Goal: Find specific page/section: Find specific page/section

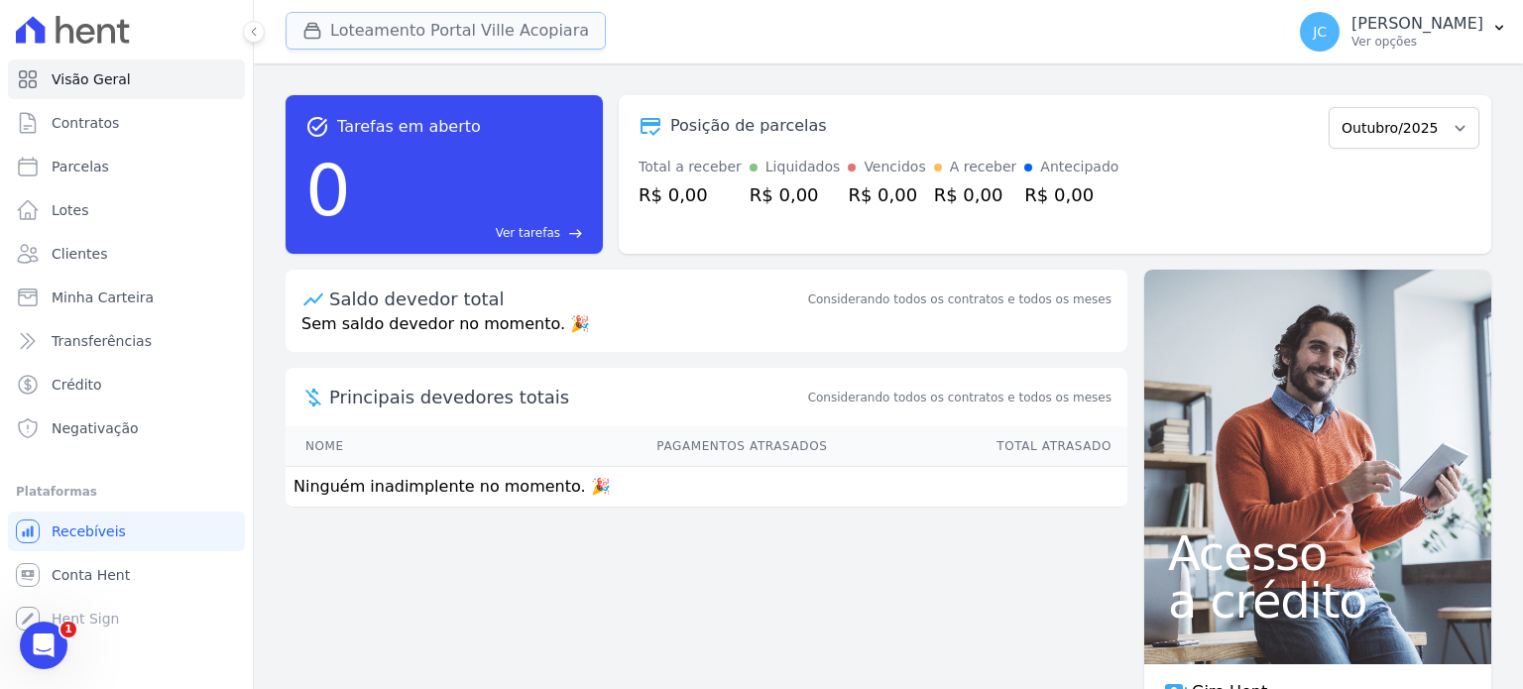
click at [429, 37] on button "Loteamento Portal Ville Acopiara" at bounding box center [446, 31] width 320 height 38
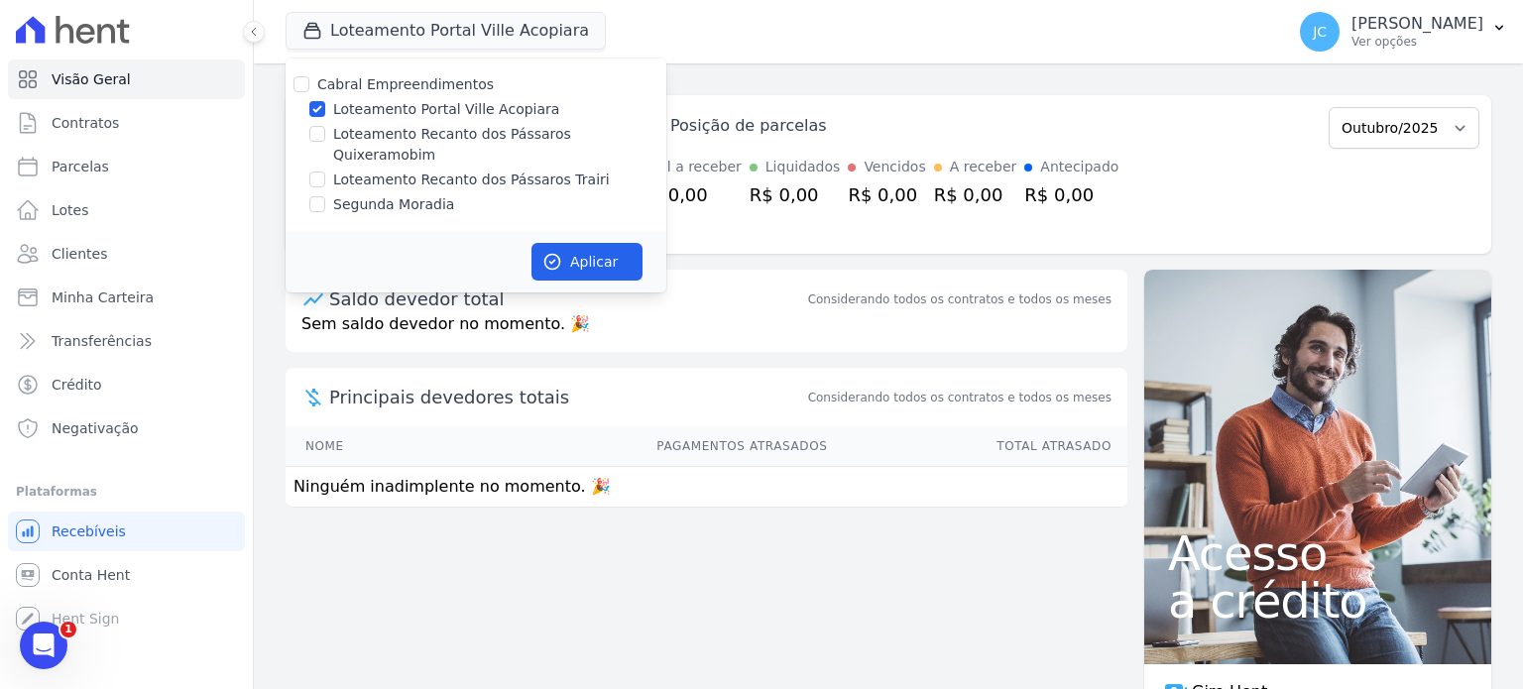
drag, startPoint x: 397, startPoint y: 110, endPoint x: 407, endPoint y: 115, distance: 12.0
click at [397, 110] on label "Loteamento Portal Ville Acopiara" at bounding box center [446, 109] width 226 height 21
click at [325, 110] on input "Loteamento Portal Ville Acopiara" at bounding box center [317, 109] width 16 height 16
checkbox input "false"
click at [542, 170] on label "Loteamento Recanto dos Pássaros Trairi" at bounding box center [471, 180] width 277 height 21
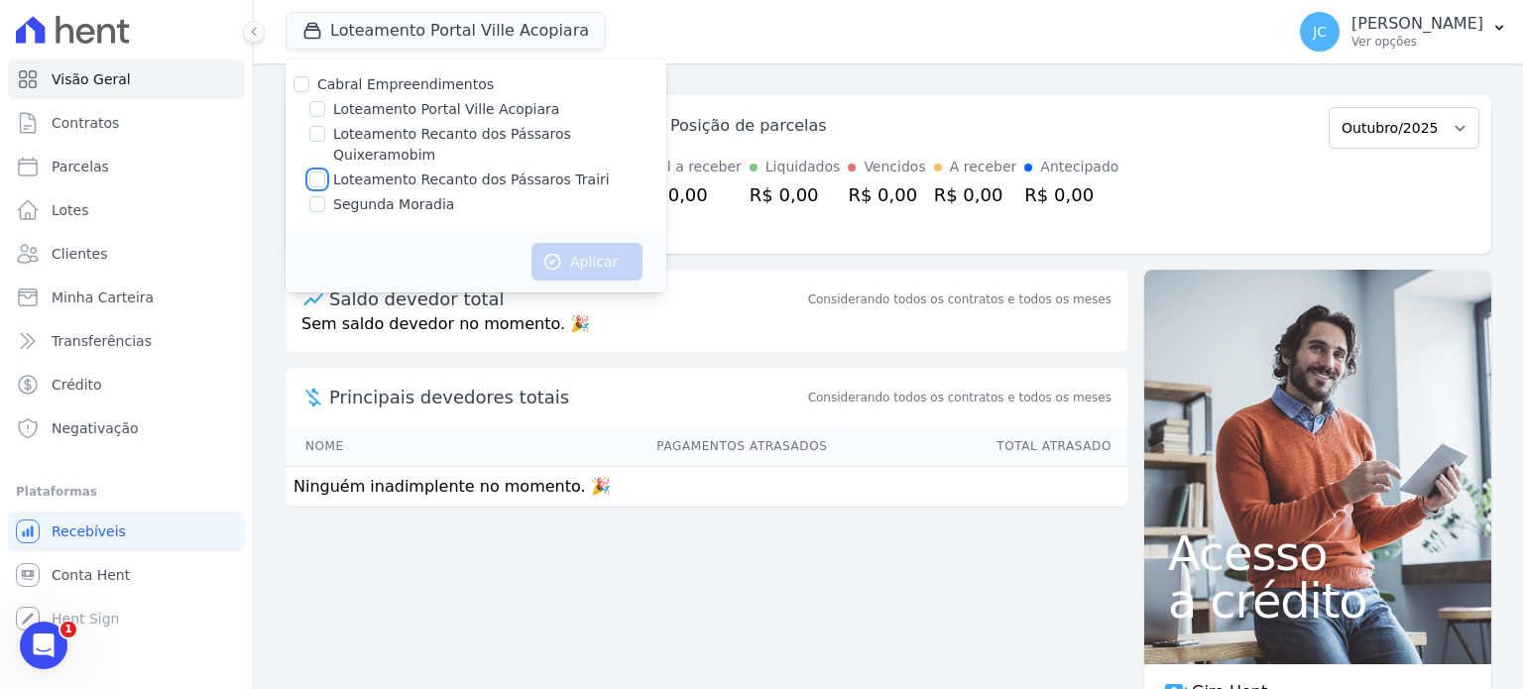
click at [325, 172] on input "Loteamento Recanto dos Pássaros Trairi" at bounding box center [317, 180] width 16 height 16
checkbox input "true"
click at [611, 274] on div "Saldo devedor total Considerando todos os contratos e todos os meses" at bounding box center [707, 291] width 842 height 43
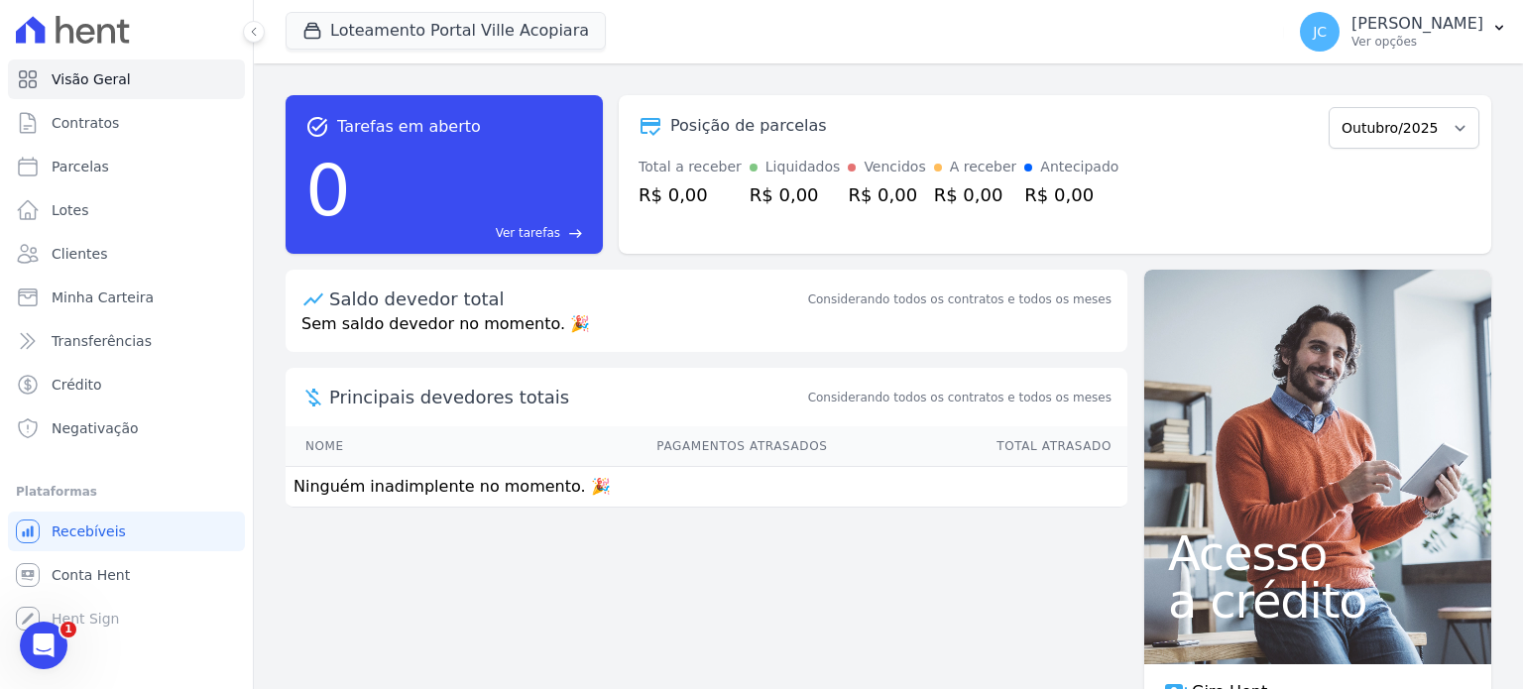
click at [631, 238] on div at bounding box center [1055, 224] width 849 height 32
click at [521, 44] on button "Loteamento Portal Ville Acopiara" at bounding box center [446, 31] width 320 height 38
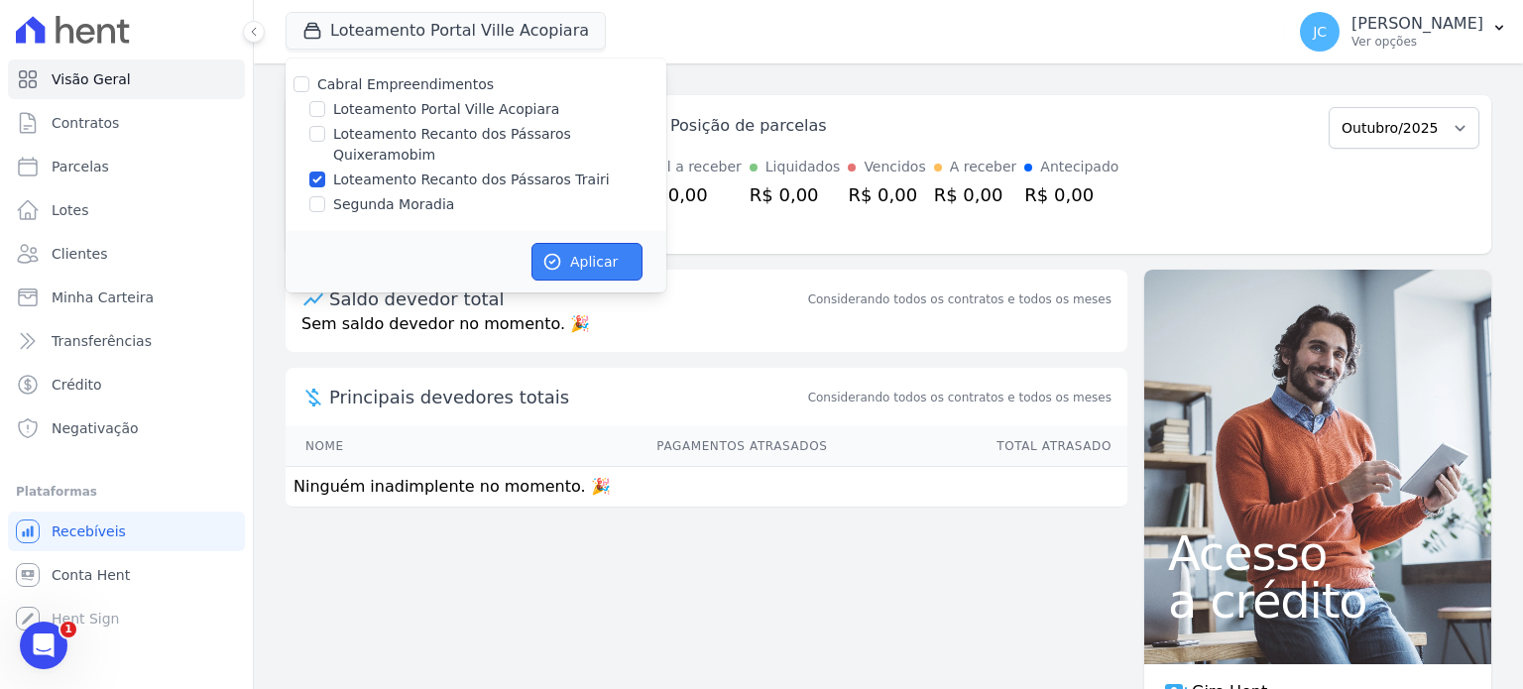
click at [574, 243] on button "Aplicar" at bounding box center [586, 262] width 111 height 38
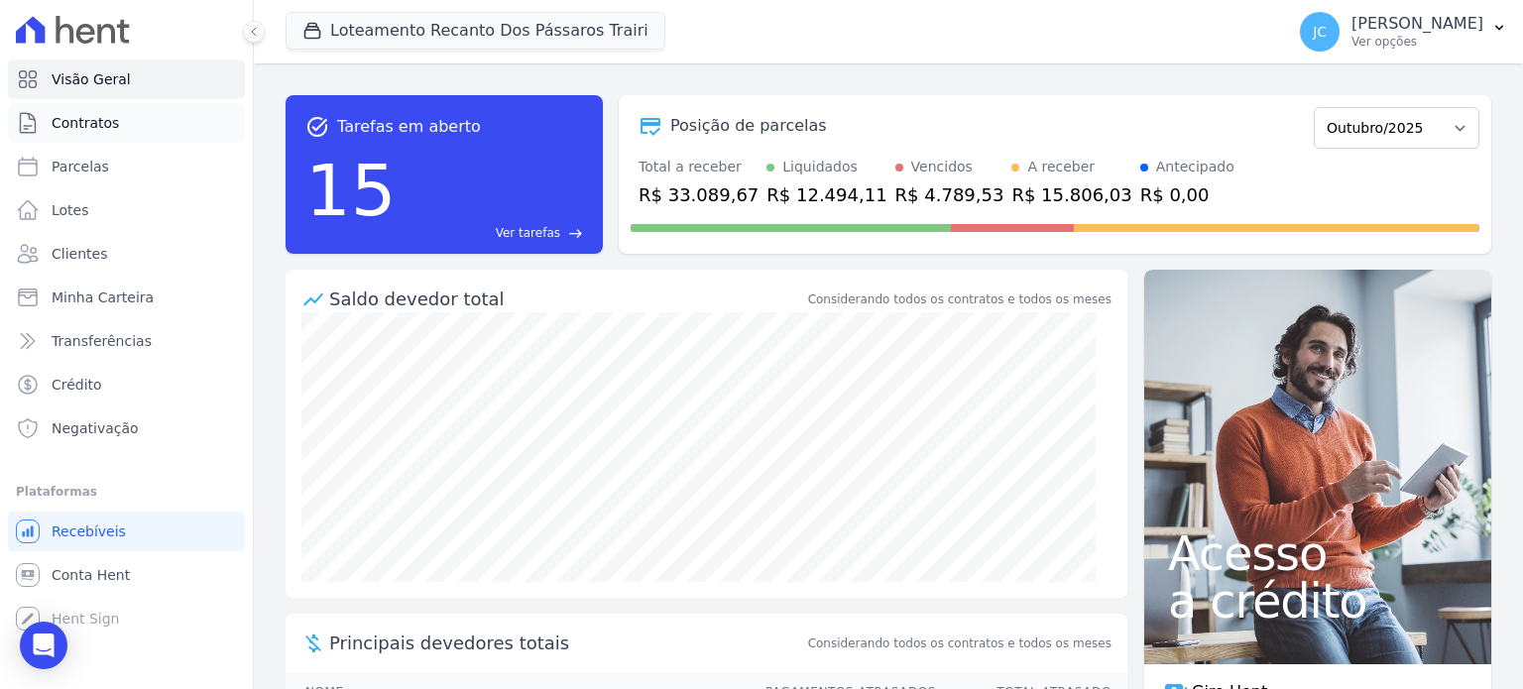
click at [116, 127] on link "Contratos" at bounding box center [126, 123] width 237 height 40
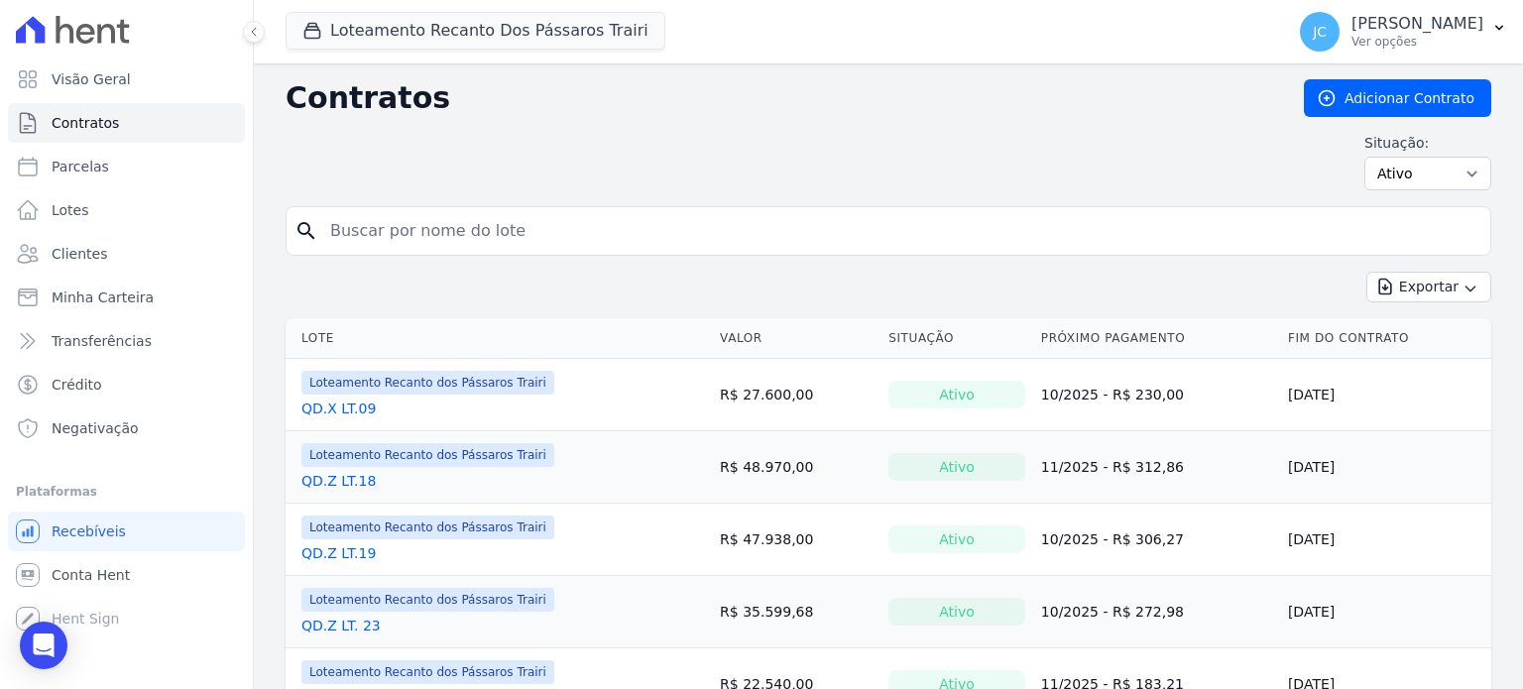
click at [395, 215] on input "search" at bounding box center [900, 231] width 1164 height 40
type input "16"
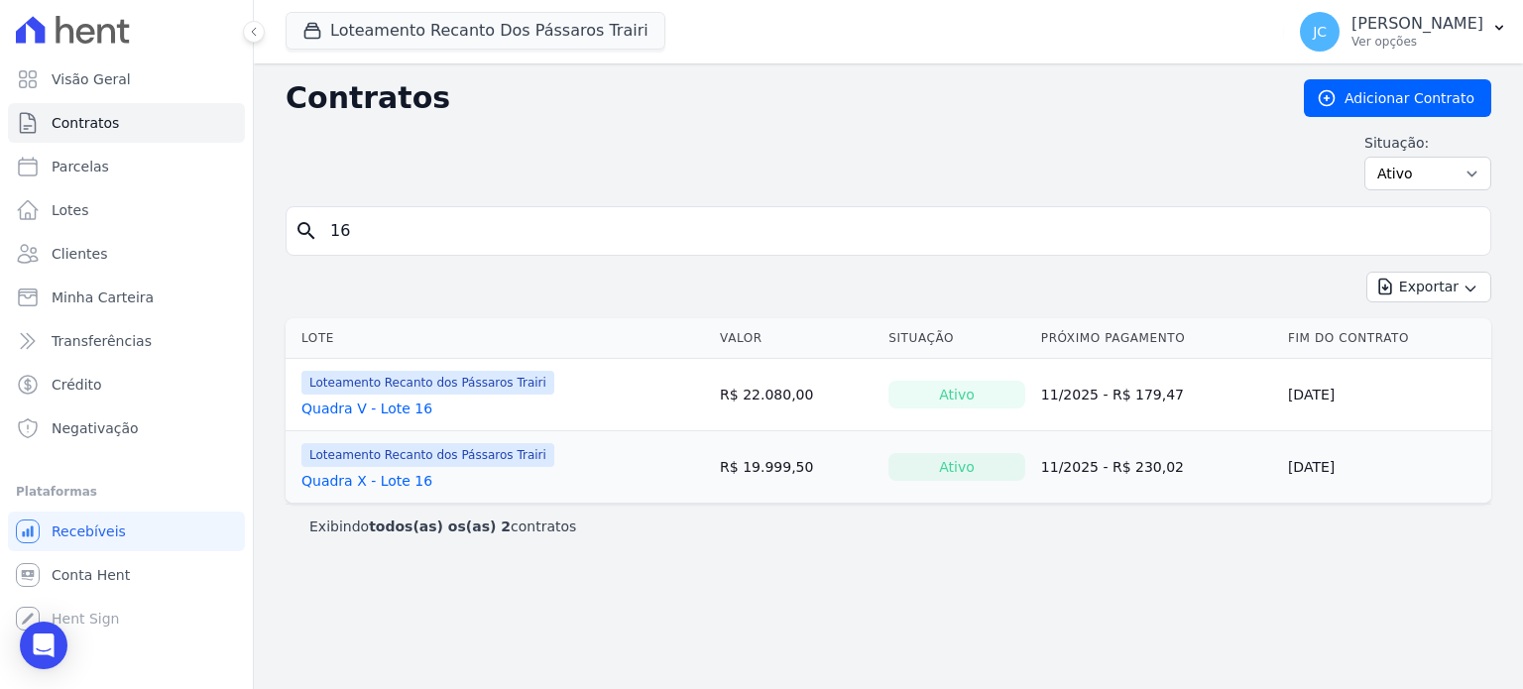
drag, startPoint x: 384, startPoint y: 225, endPoint x: 308, endPoint y: 238, distance: 76.4
click at [309, 238] on div "search 16" at bounding box center [889, 231] width 1206 height 50
type input "26"
drag, startPoint x: 382, startPoint y: 234, endPoint x: 304, endPoint y: 232, distance: 77.4
click at [304, 232] on div "search 26" at bounding box center [889, 231] width 1206 height 50
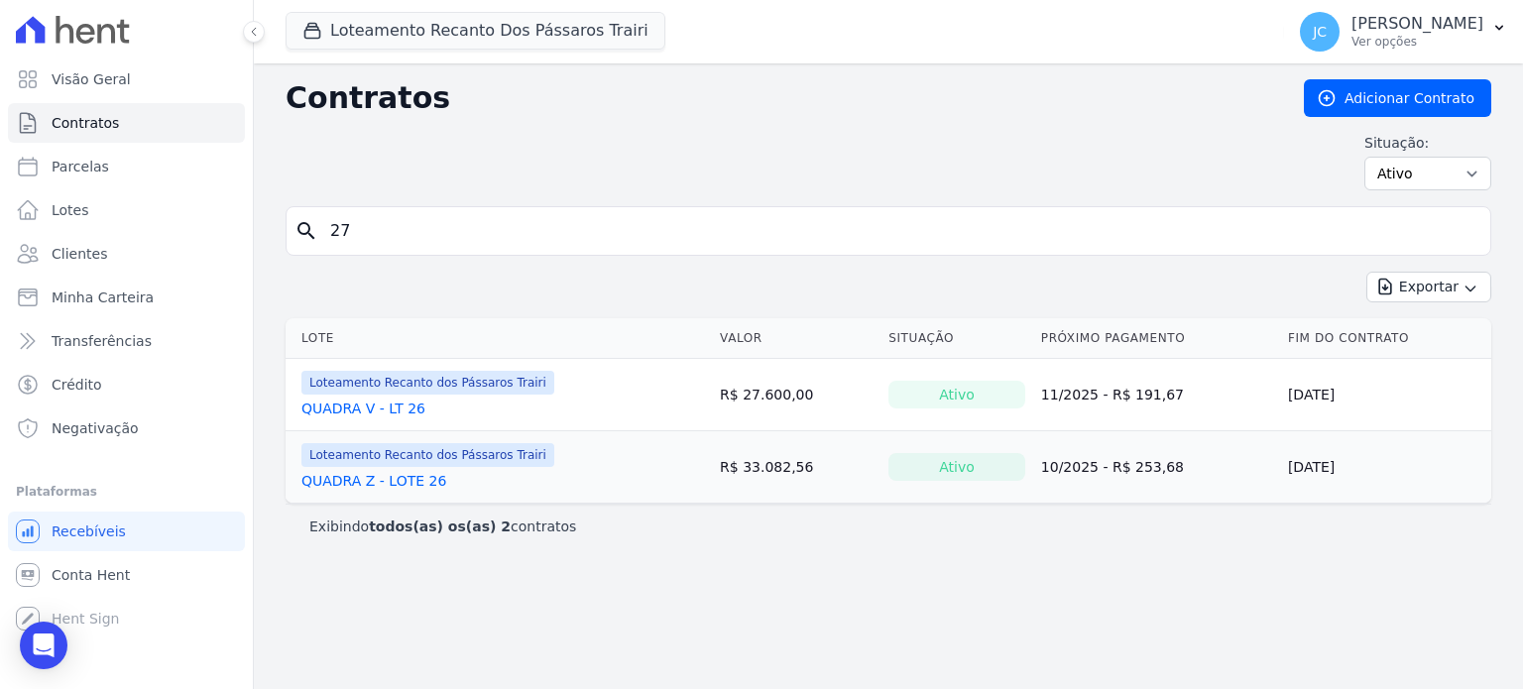
type input "27"
drag, startPoint x: 336, startPoint y: 228, endPoint x: 321, endPoint y: 231, distance: 15.2
click at [321, 231] on input "27" at bounding box center [900, 231] width 1164 height 40
type input "28"
drag, startPoint x: 349, startPoint y: 221, endPoint x: 314, endPoint y: 225, distance: 34.9
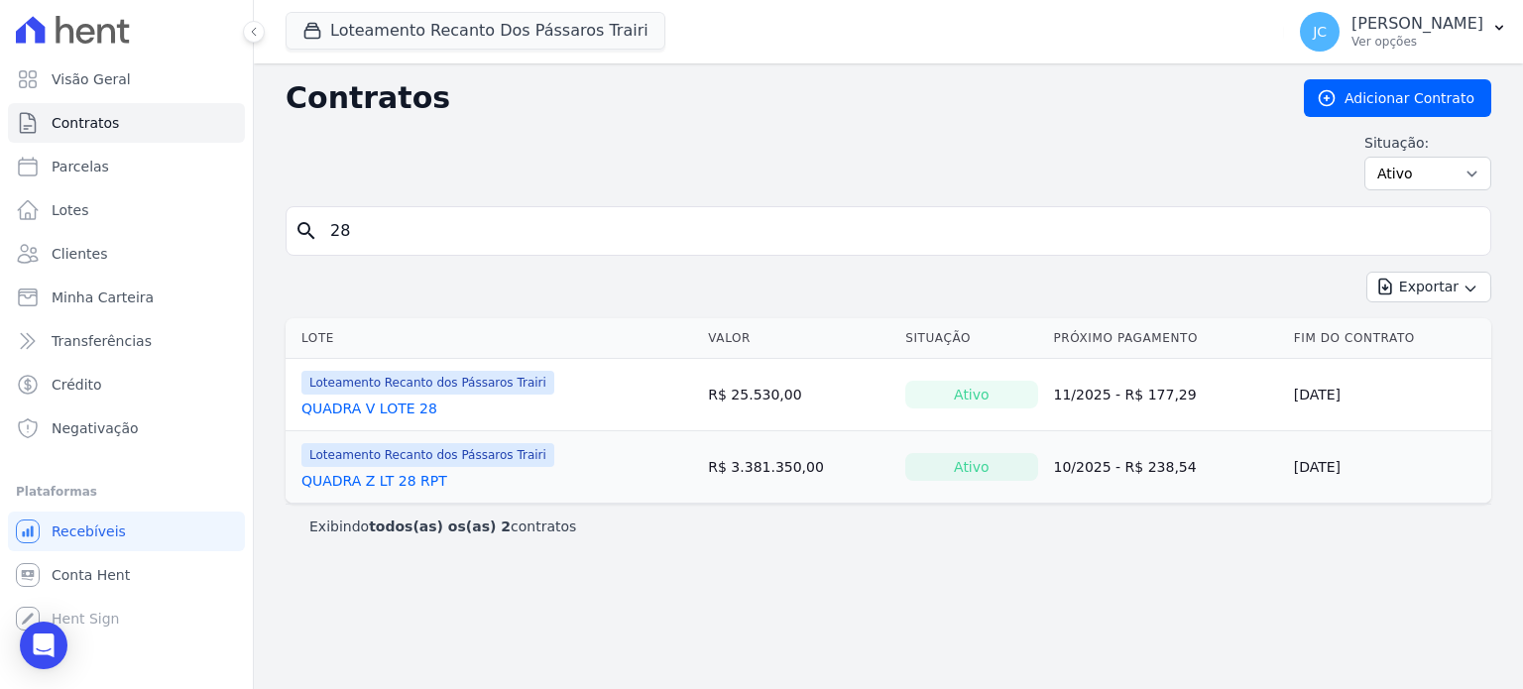
click at [299, 229] on div "search 28" at bounding box center [889, 231] width 1206 height 50
type input "30"
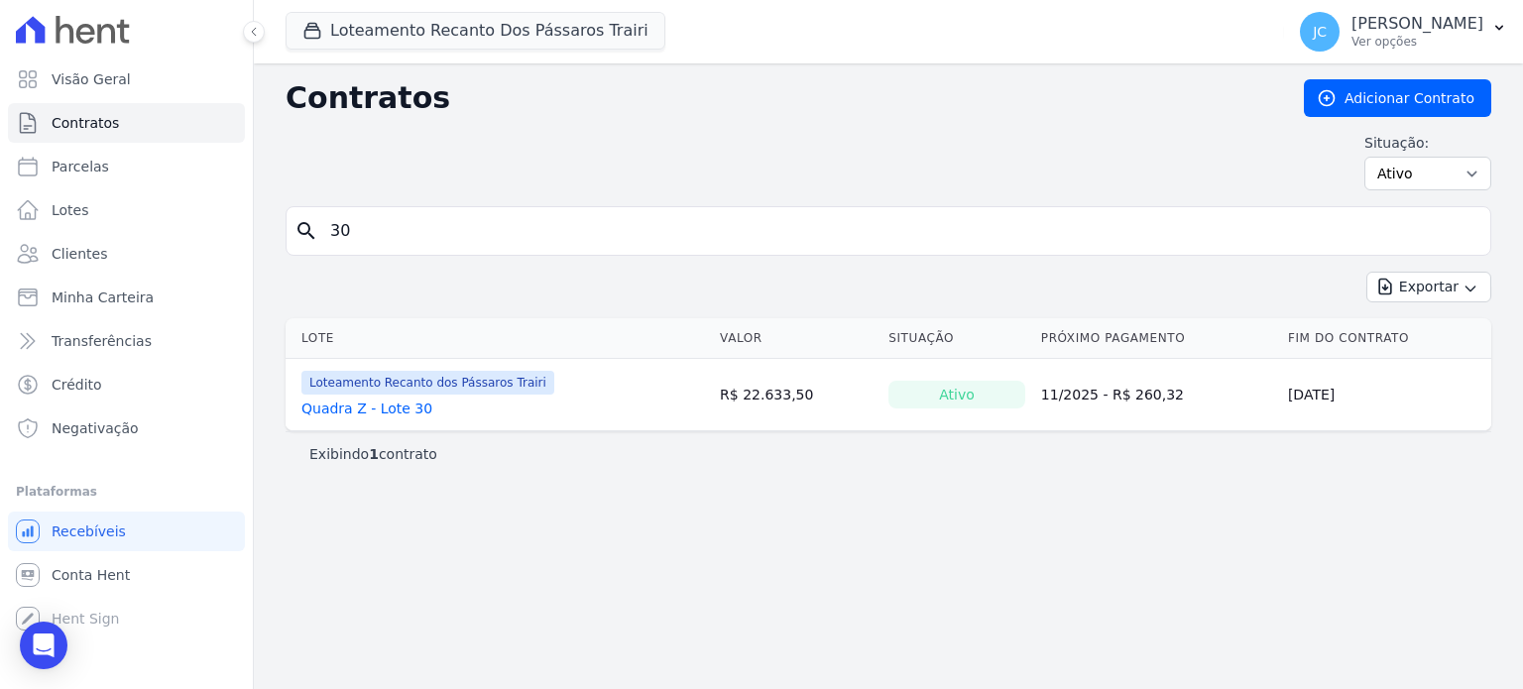
click at [368, 229] on input "30" at bounding box center [900, 231] width 1164 height 40
type input "31"
click at [368, 229] on input "31" at bounding box center [900, 231] width 1164 height 40
type input "32"
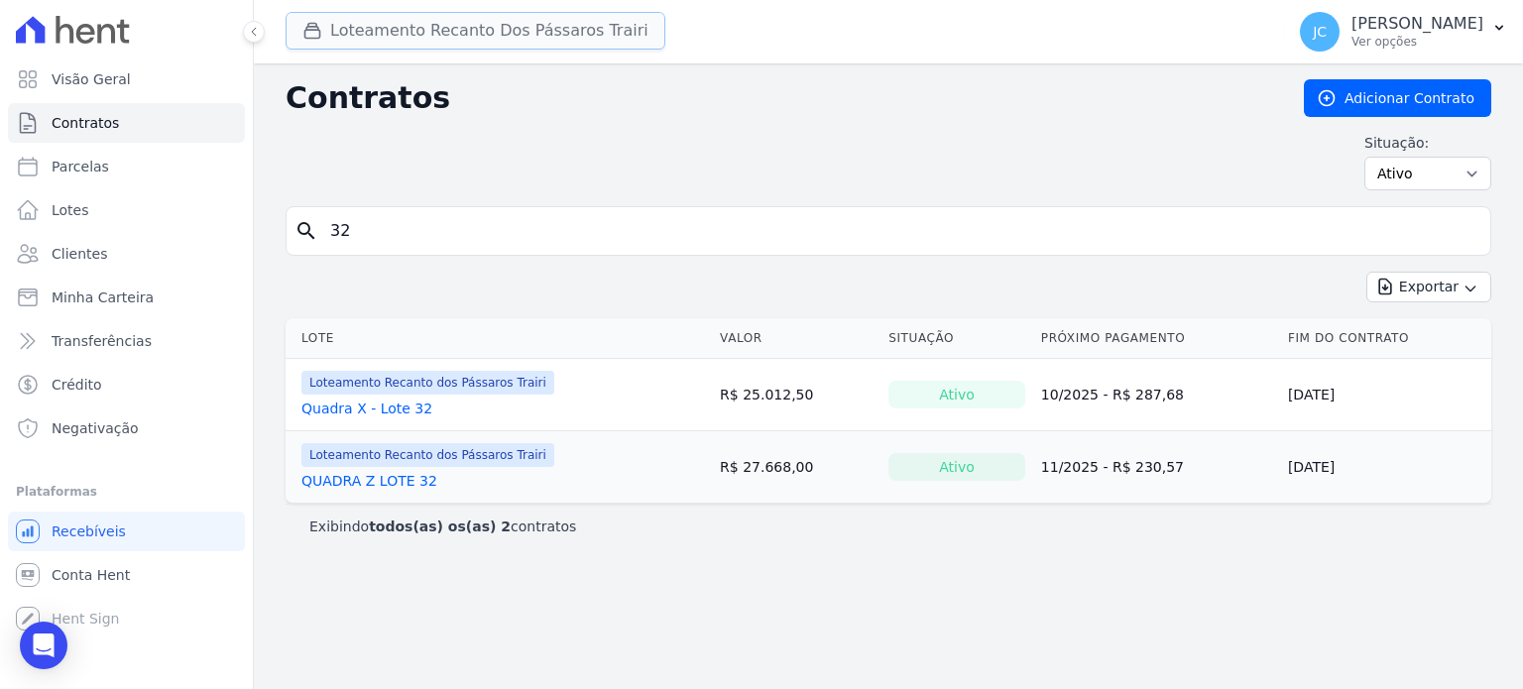
click at [551, 31] on button "Loteamento Recanto Dos Pássaros Trairi" at bounding box center [476, 31] width 380 height 38
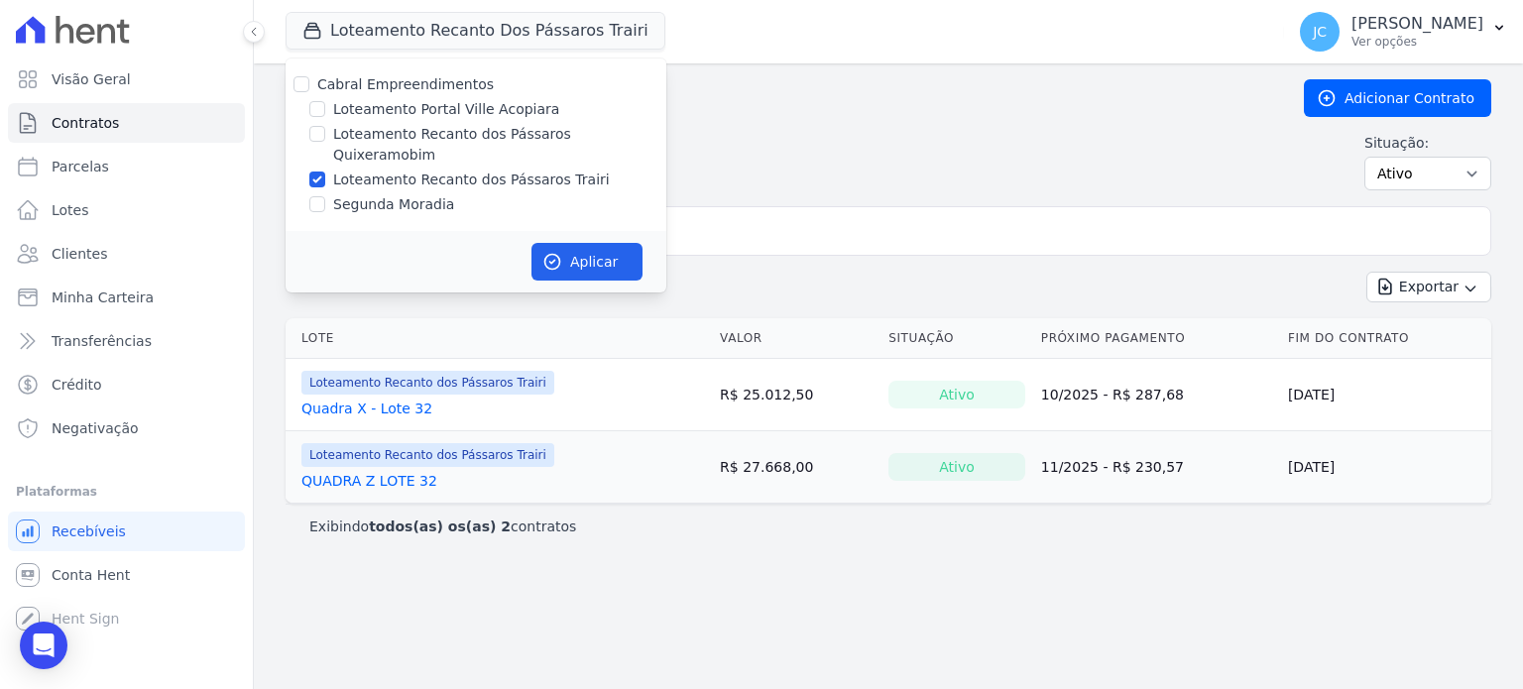
click at [382, 170] on label "Loteamento Recanto dos Pássaros Trairi" at bounding box center [471, 180] width 277 height 21
click at [325, 172] on input "Loteamento Recanto dos Pássaros Trairi" at bounding box center [317, 180] width 16 height 16
checkbox input "false"
click at [544, 133] on label "Loteamento Recanto dos Pássaros Quixeramobim" at bounding box center [499, 145] width 333 height 42
click at [325, 133] on input "Loteamento Recanto dos Pássaros Quixeramobim" at bounding box center [317, 134] width 16 height 16
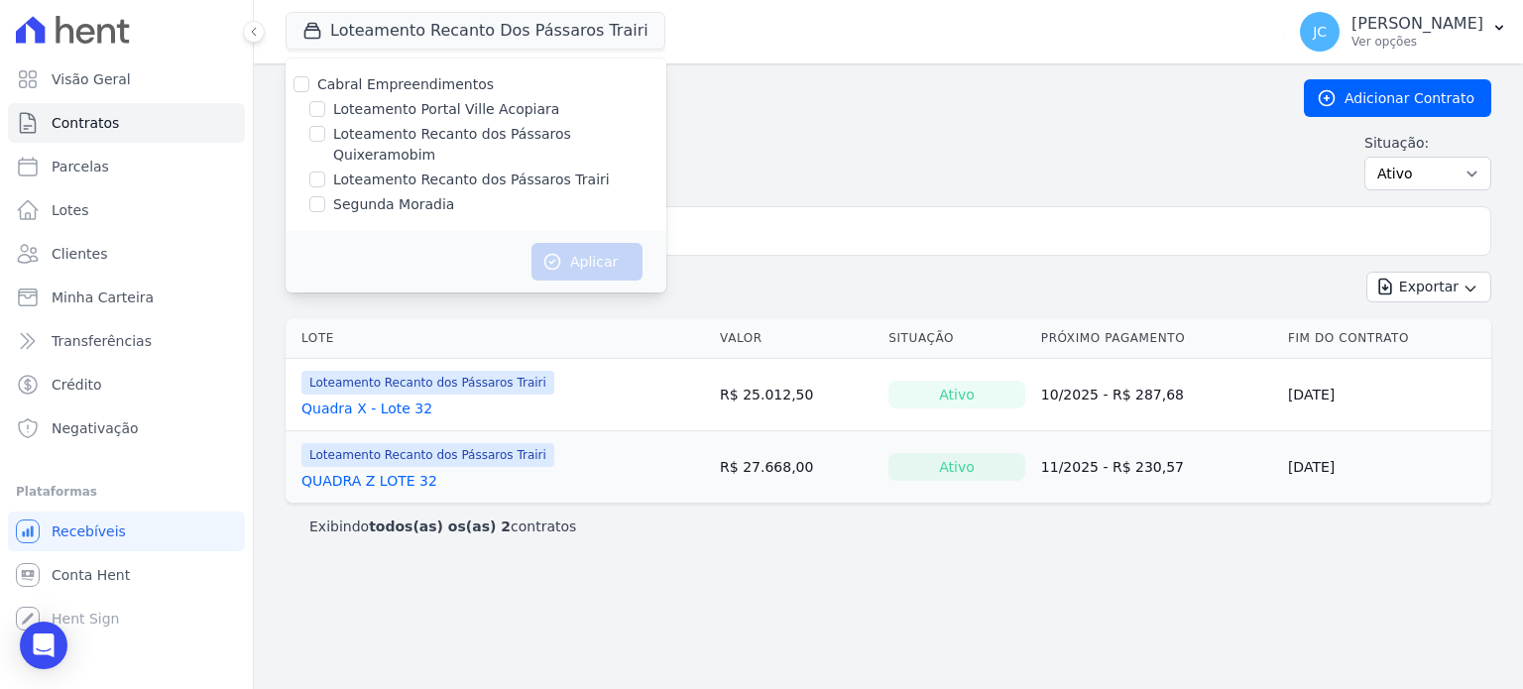
checkbox input "true"
click at [595, 249] on button "Aplicar" at bounding box center [586, 262] width 111 height 38
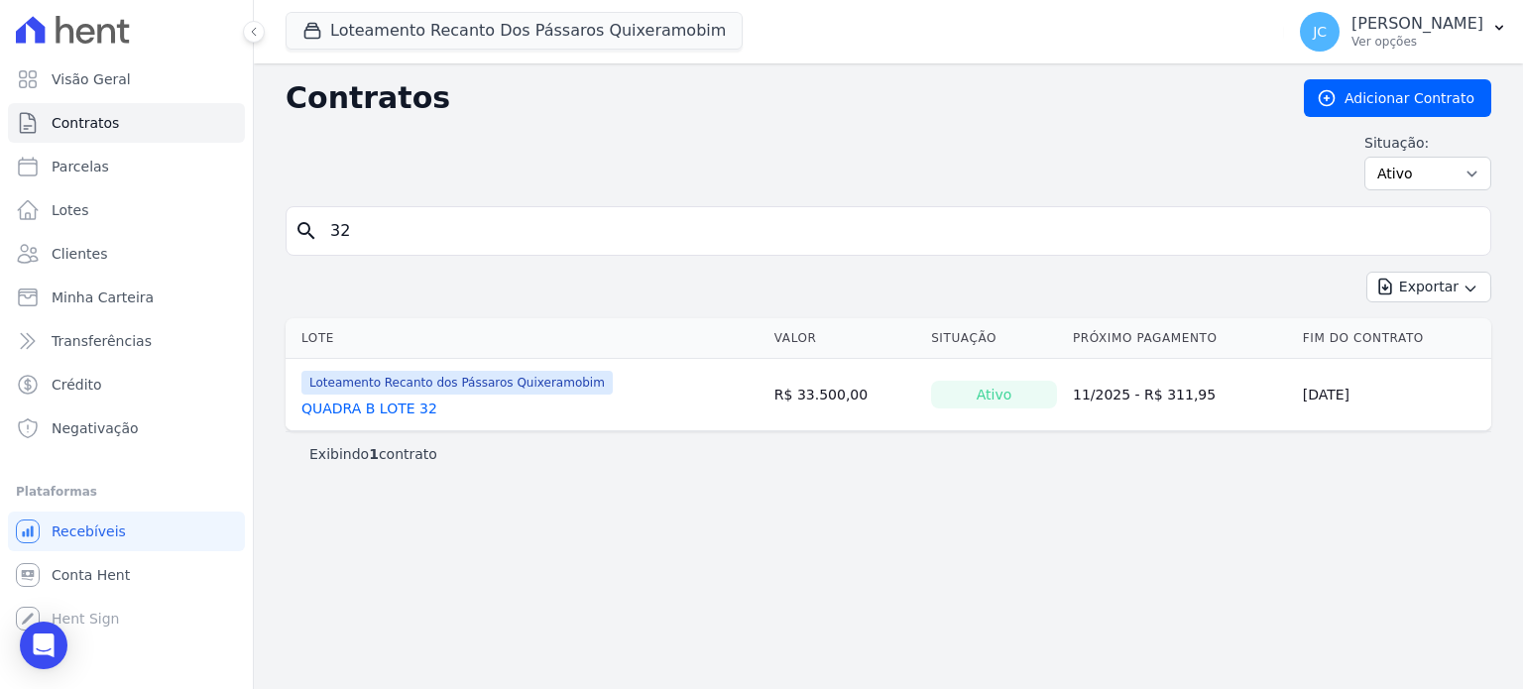
click at [377, 224] on input "32" at bounding box center [900, 231] width 1164 height 40
drag, startPoint x: 412, startPoint y: 232, endPoint x: 315, endPoint y: 245, distance: 98.0
click at [315, 245] on div "search 32" at bounding box center [889, 231] width 1206 height 50
type input "17"
drag, startPoint x: 360, startPoint y: 233, endPoint x: 294, endPoint y: 260, distance: 70.7
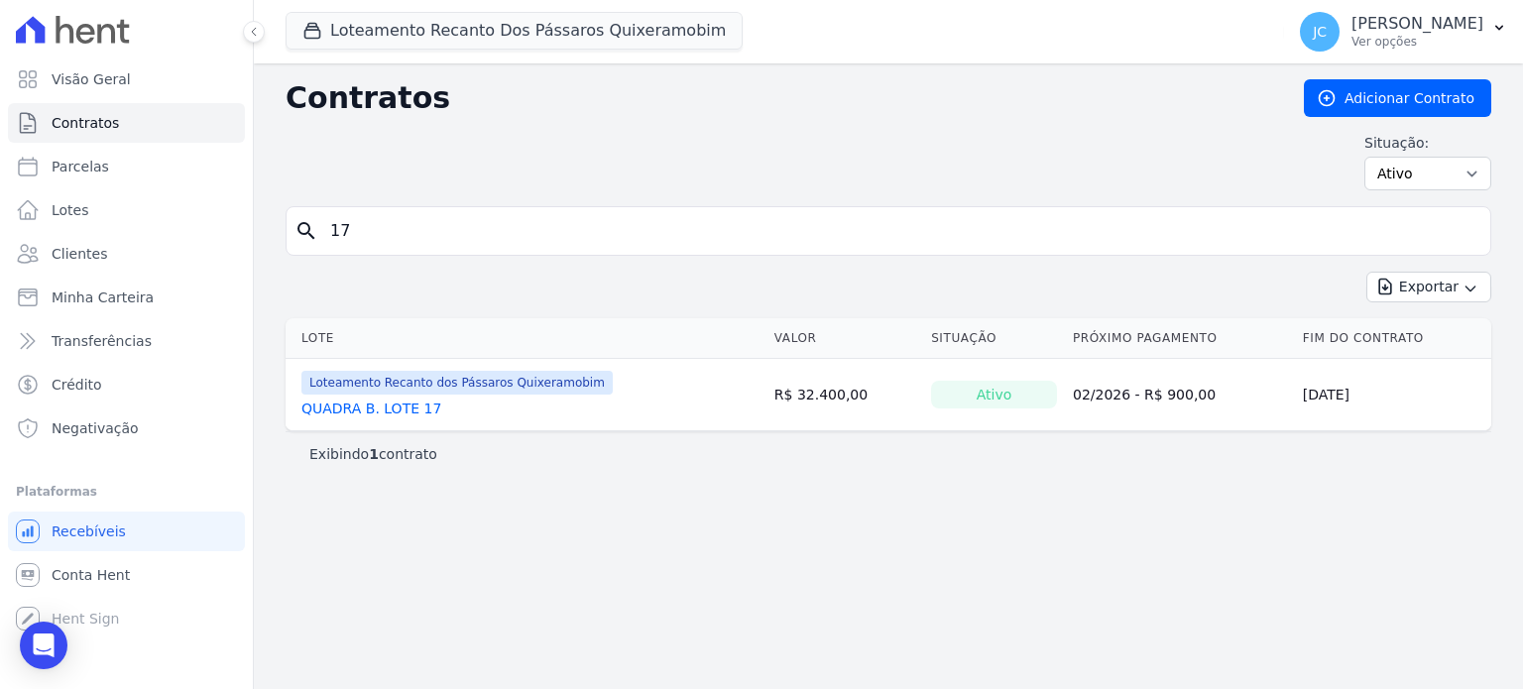
click at [294, 260] on form "search 17" at bounding box center [889, 238] width 1206 height 65
type input "16"
click at [377, 235] on input "16" at bounding box center [900, 231] width 1164 height 40
